Goal: Obtain resource: Download file/media

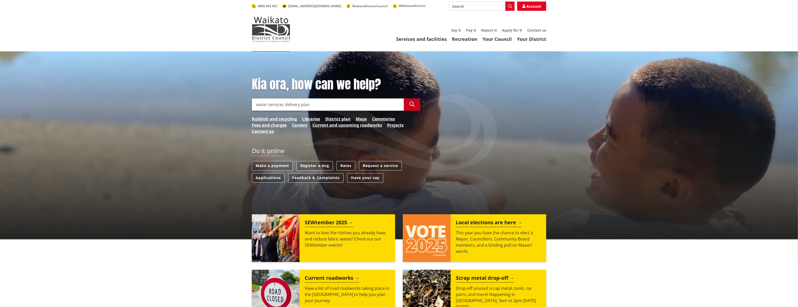
type input "water services delivery plan"
click at [410, 105] on icon "button" at bounding box center [411, 104] width 5 height 5
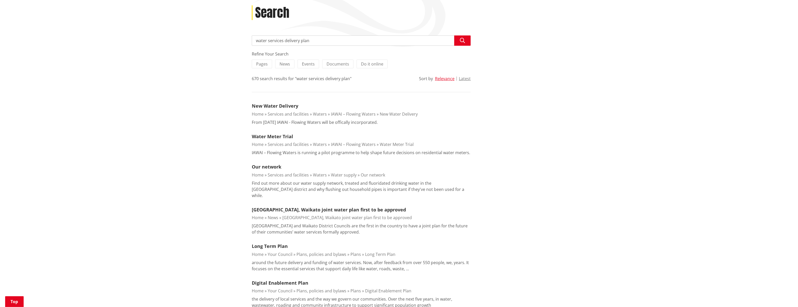
scroll to position [78, 0]
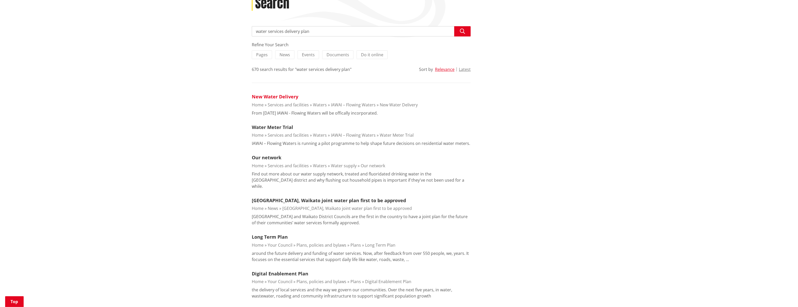
click at [279, 96] on link "New Water Delivery" at bounding box center [275, 96] width 46 height 6
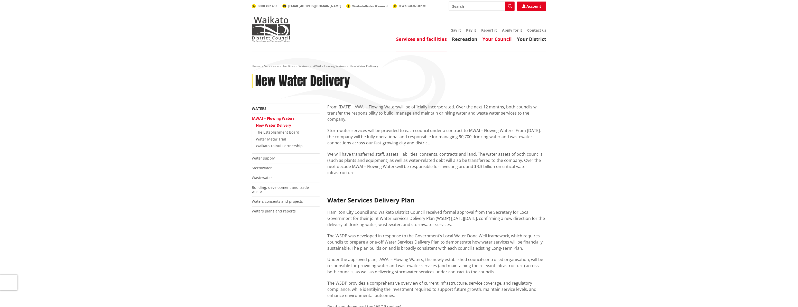
click at [500, 41] on link "Your Council" at bounding box center [496, 39] width 29 height 6
click at [262, 209] on link "Waters plans and reports" at bounding box center [274, 211] width 44 height 5
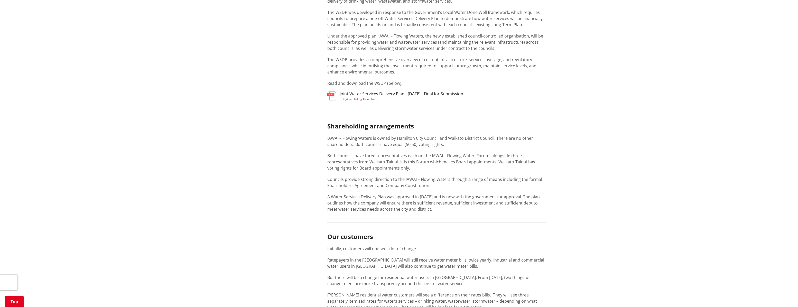
scroll to position [233, 0]
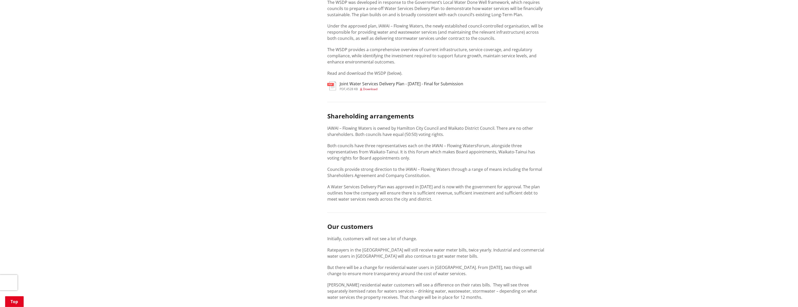
click at [365, 87] on span "Download" at bounding box center [370, 89] width 14 height 4
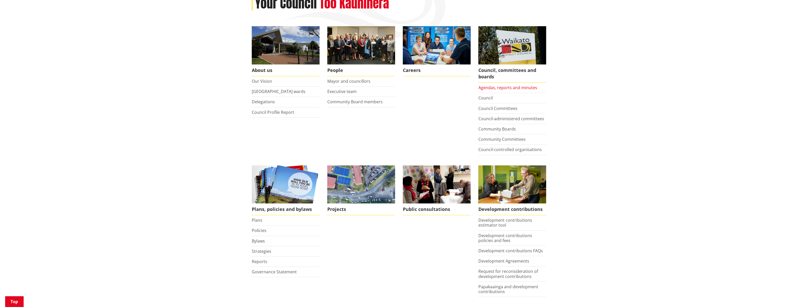
click at [488, 85] on link "Agendas, reports and minutes" at bounding box center [507, 88] width 59 height 6
